Goal: Task Accomplishment & Management: Manage account settings

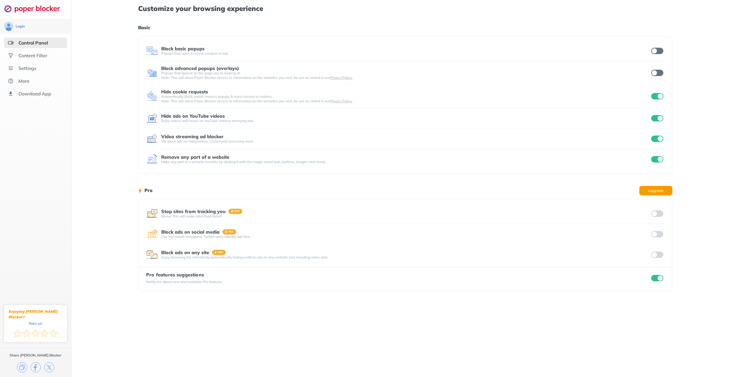
click at [660, 51] on input "checkbox" at bounding box center [657, 51] width 12 height 6
click at [659, 72] on input "checkbox" at bounding box center [657, 73] width 12 height 6
click at [657, 257] on div at bounding box center [657, 255] width 14 height 8
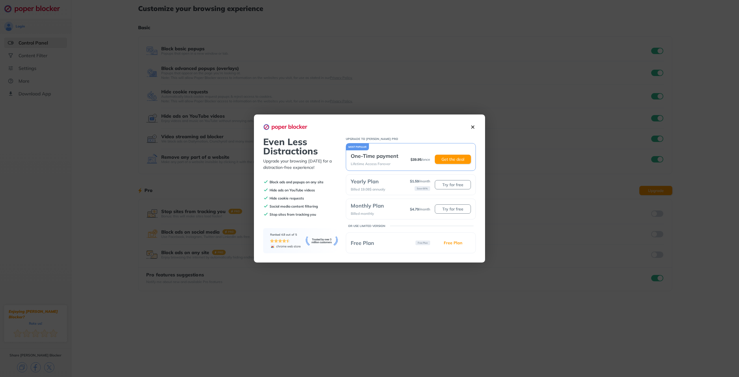
click at [473, 128] on img at bounding box center [473, 127] width 6 height 6
